Goal: Task Accomplishment & Management: Manage account settings

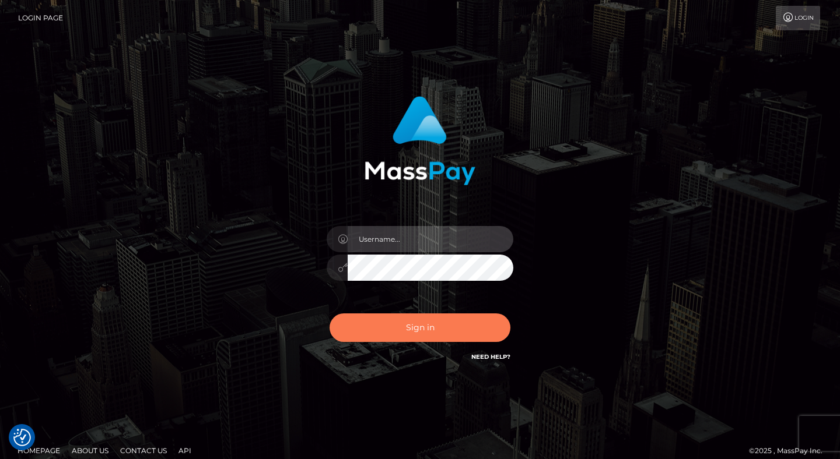
type input "dave.levarti"
click at [420, 331] on button "Sign in" at bounding box center [419, 328] width 181 height 29
type input "dave.levarti"
click at [450, 327] on button "Sign in" at bounding box center [419, 328] width 181 height 29
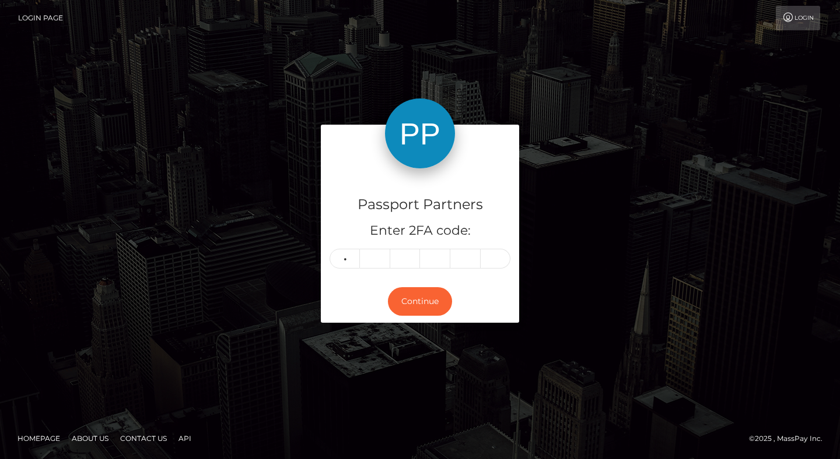
type input "7"
type input "9"
type input "6"
type input "1"
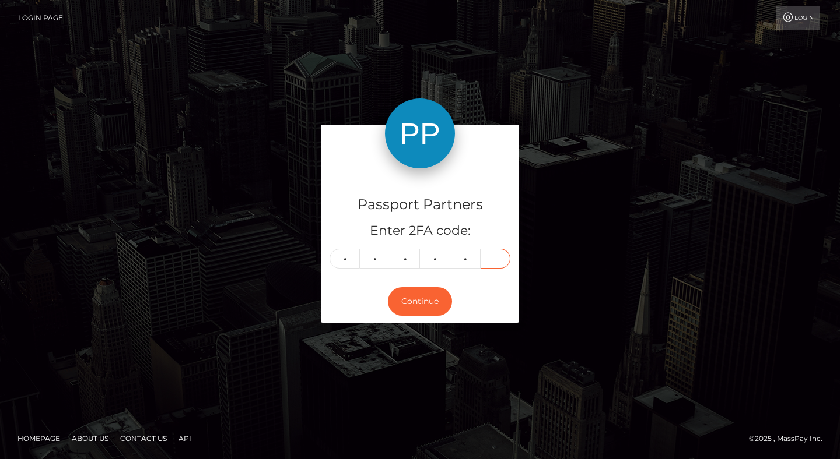
type input "5"
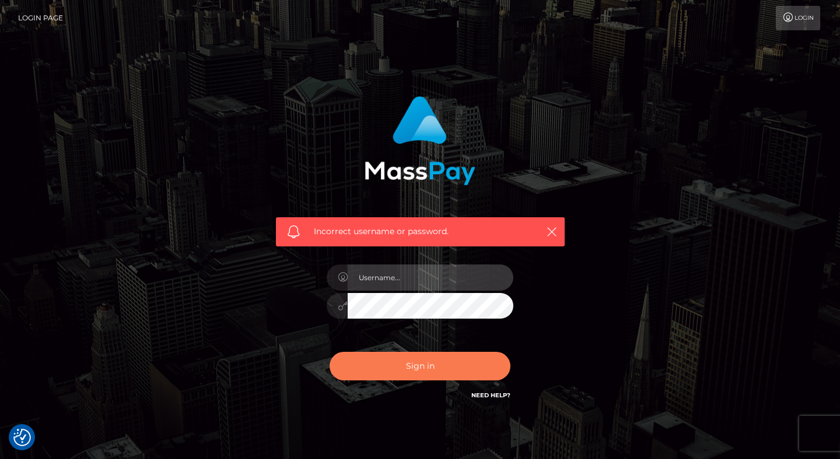
type input "dave.levarti"
click at [430, 369] on button "Sign in" at bounding box center [419, 366] width 181 height 29
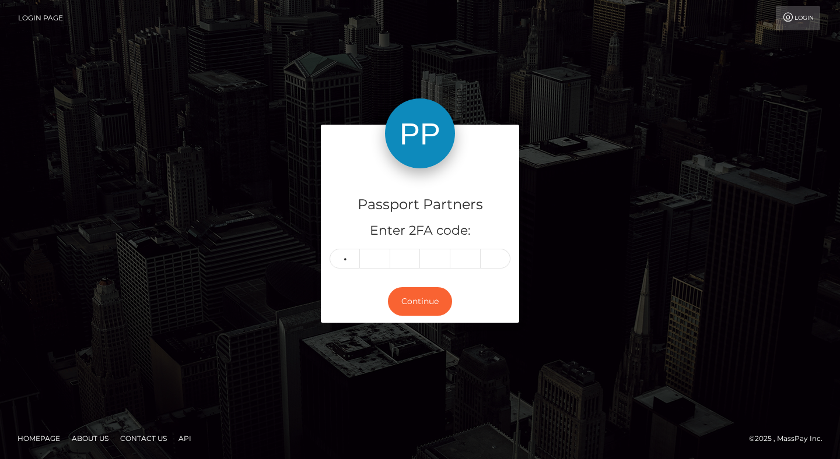
type input "2"
type input "9"
type input "0"
type input "2"
type input "5"
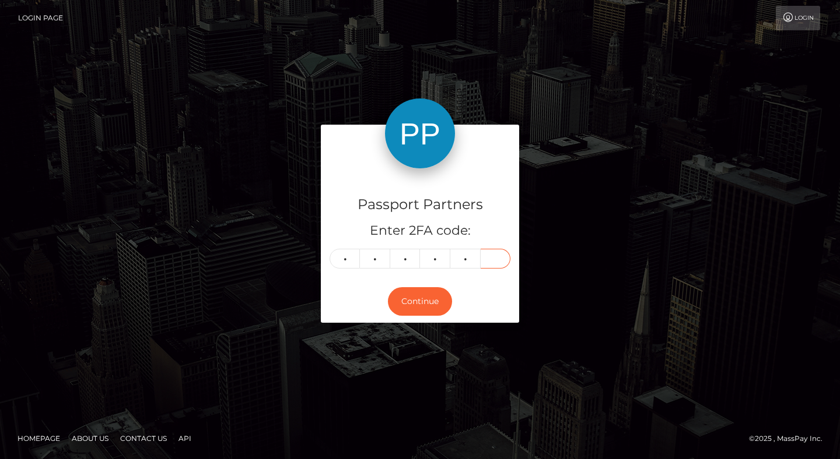
type input "2"
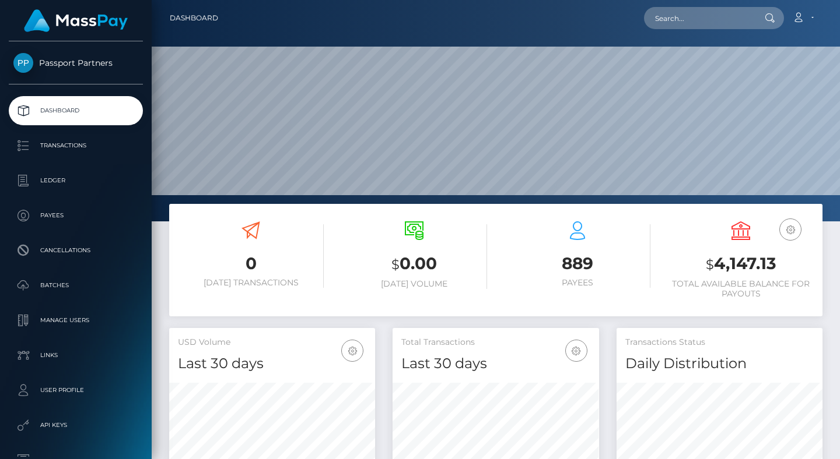
scroll to position [206, 206]
click at [58, 282] on p "Batches" at bounding box center [75, 285] width 125 height 17
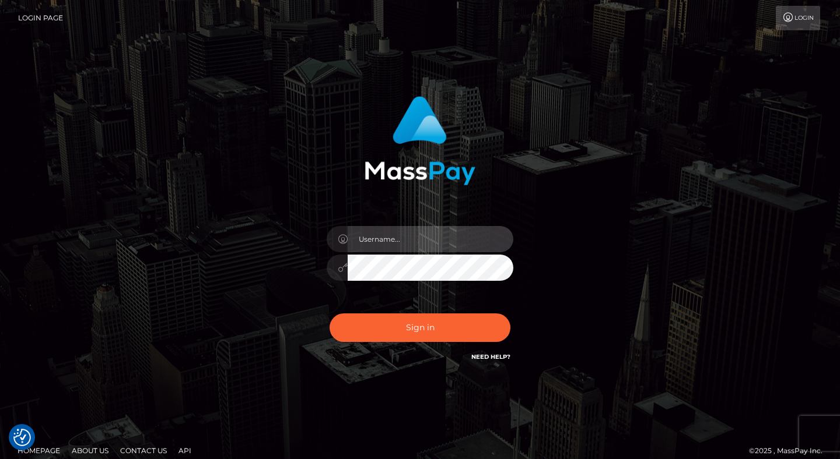
type input "[PERSON_NAME].levarti"
click at [613, 198] on div "[PERSON_NAME].levarti Sign in" at bounding box center [419, 235] width 665 height 297
